Goal: Navigation & Orientation: Find specific page/section

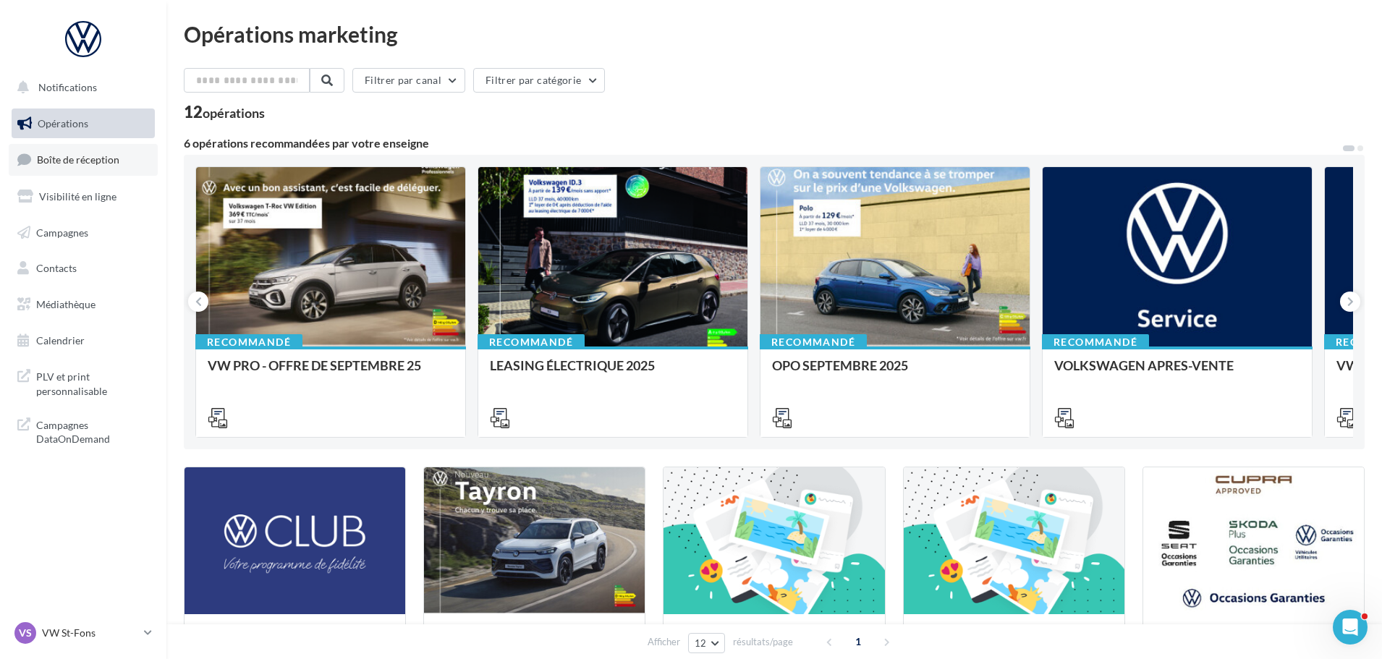
click at [113, 159] on span "Boîte de réception" at bounding box center [78, 159] width 82 height 12
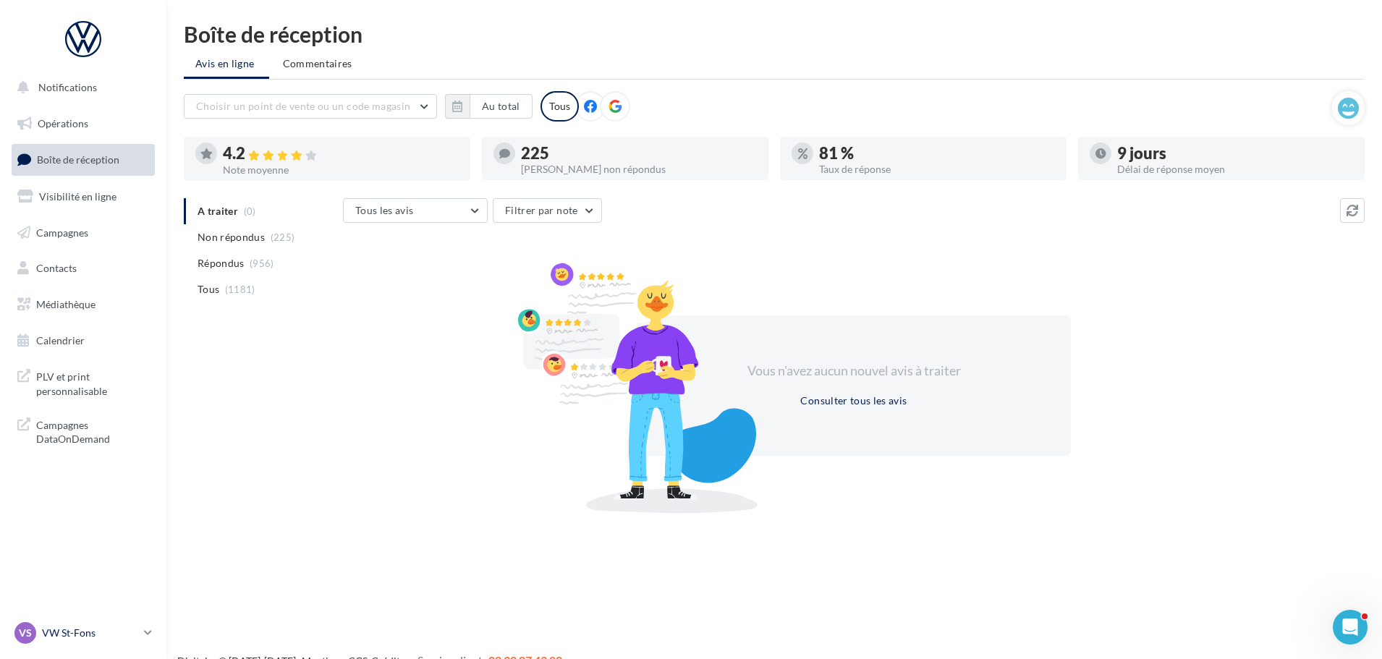
click at [137, 645] on link "VS VW St-Fons vw-stf-gru" at bounding box center [83, 632] width 143 height 27
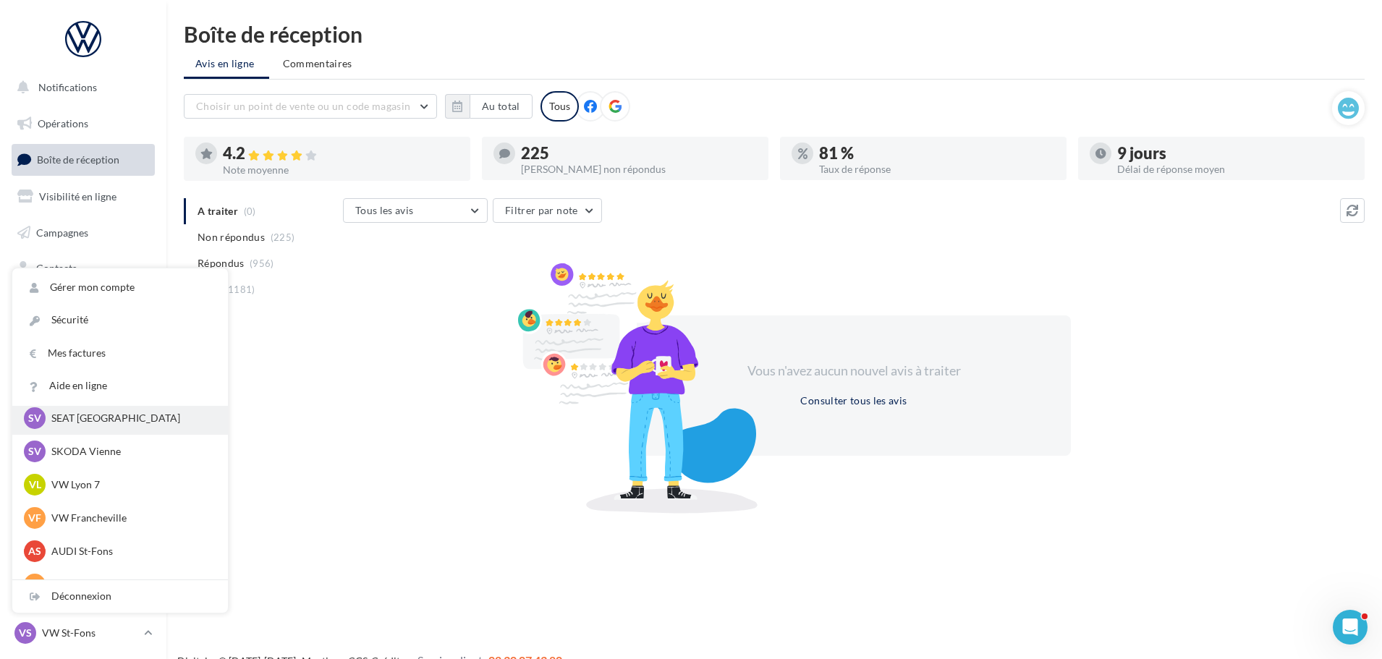
scroll to position [145, 0]
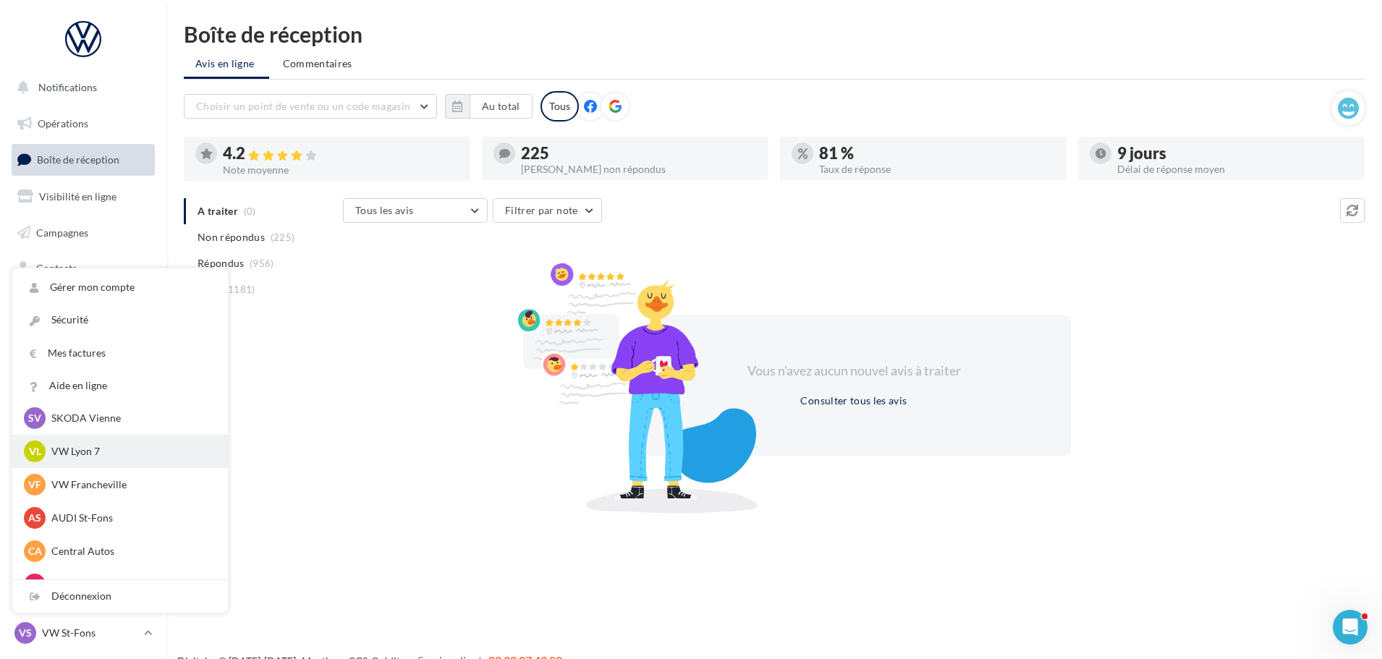
click at [119, 453] on p "VW Lyon 7" at bounding box center [130, 451] width 159 height 14
